Goal: Find specific page/section: Find specific page/section

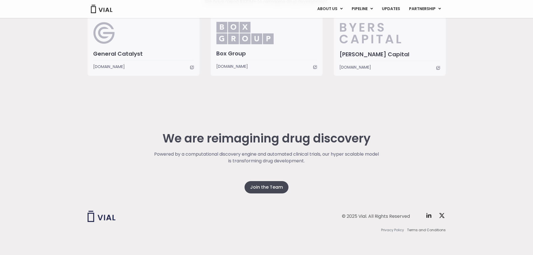
click at [391, 229] on span "Privacy Policy" at bounding box center [392, 229] width 23 height 5
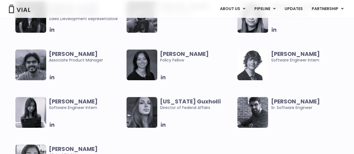
scroll to position [1153, 0]
click at [193, 29] on div "[PERSON_NAME] Quality Engineer" at bounding box center [198, 17] width 77 height 31
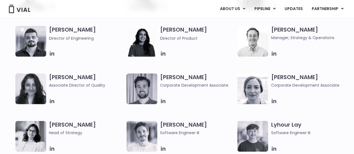
scroll to position [892, 0]
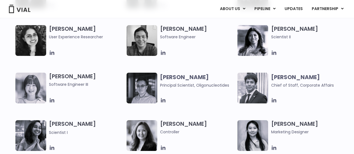
click at [264, 81] on img at bounding box center [252, 88] width 31 height 31
click at [286, 76] on b "[PERSON_NAME]" at bounding box center [295, 77] width 49 height 8
click at [288, 82] on span "Chief of Staff, Corporate Affairs" at bounding box center [302, 85] width 63 height 6
click at [272, 101] on icon at bounding box center [273, 100] width 4 height 4
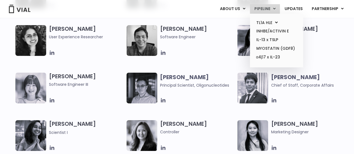
scroll to position [987, 0]
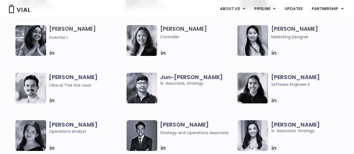
drag, startPoint x: 217, startPoint y: 8, endPoint x: 213, endPoint y: 20, distance: 13.3
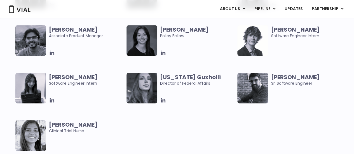
scroll to position [892, 0]
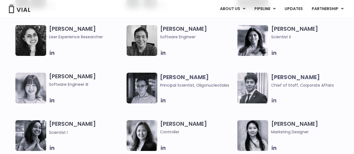
click at [275, 99] on icon at bounding box center [274, 100] width 6 height 6
drag, startPoint x: 334, startPoint y: 86, endPoint x: 272, endPoint y: 85, distance: 61.8
click at [272, 85] on span "Chief of Staff, Corporate Affairs" at bounding box center [308, 85] width 75 height 7
copy span "Chief of Staff, Corporate Affairs"
